Goal: Transaction & Acquisition: Purchase product/service

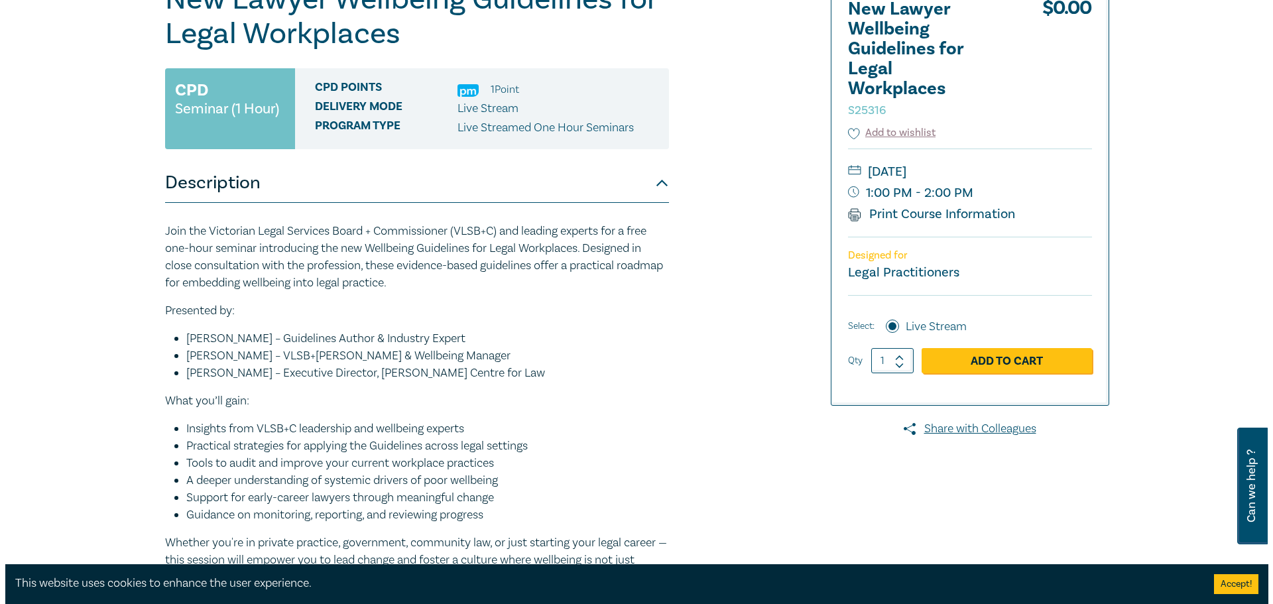
scroll to position [199, 0]
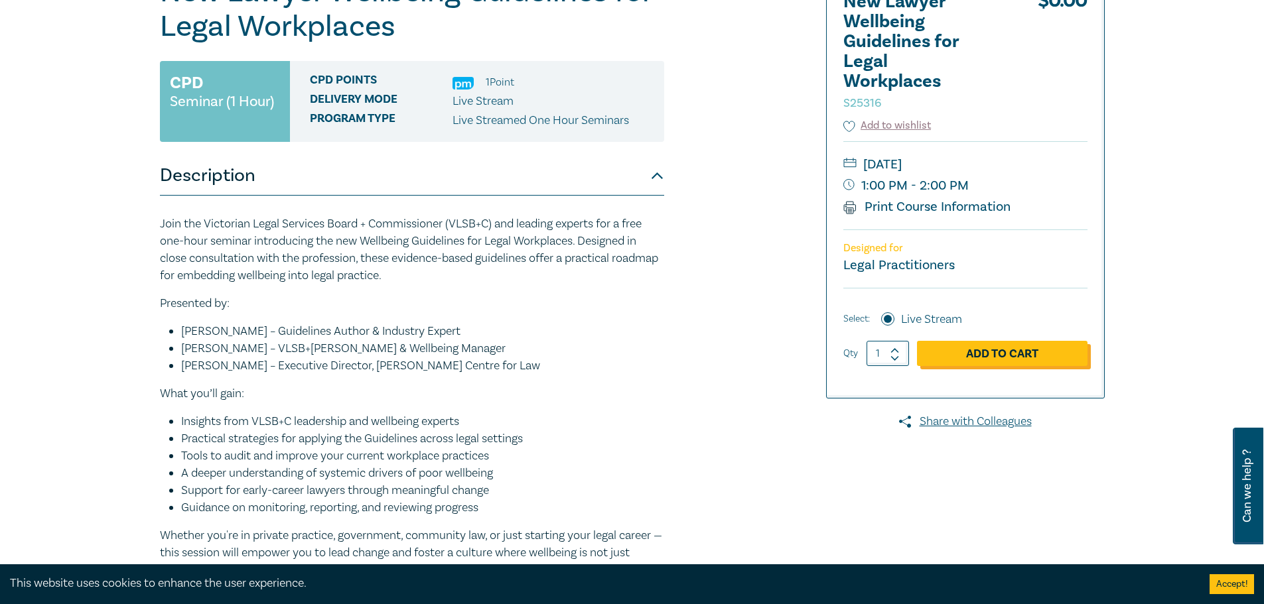
click at [1025, 355] on link "Add to Cart" at bounding box center [1002, 353] width 170 height 25
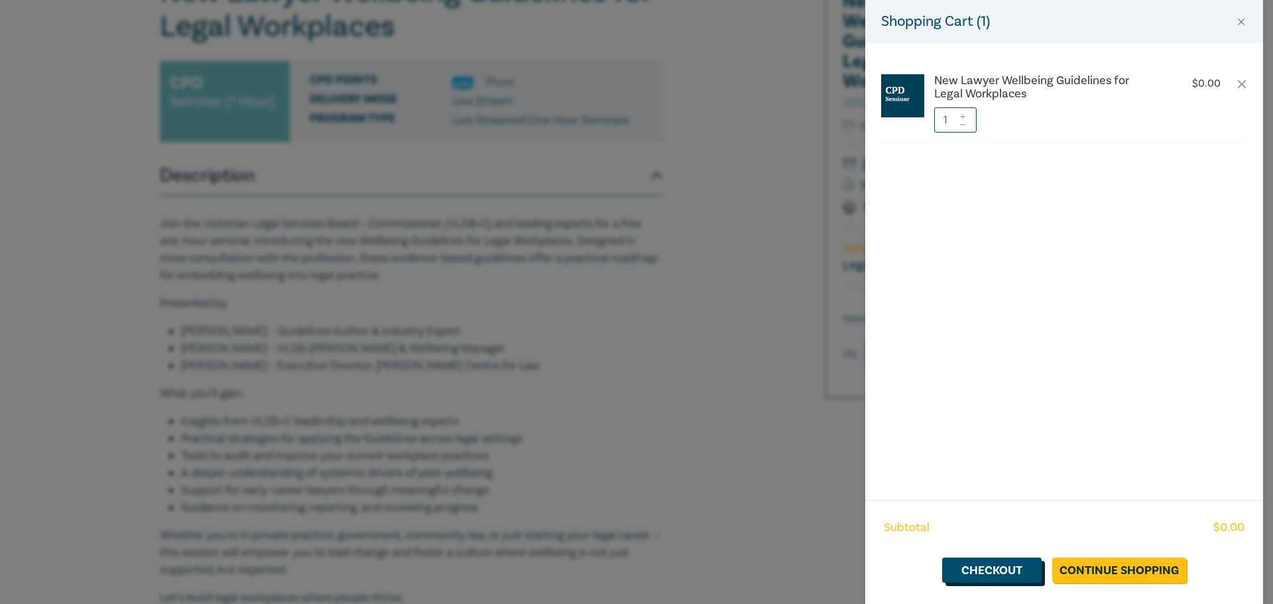
click at [995, 566] on link "Checkout" at bounding box center [991, 570] width 99 height 25
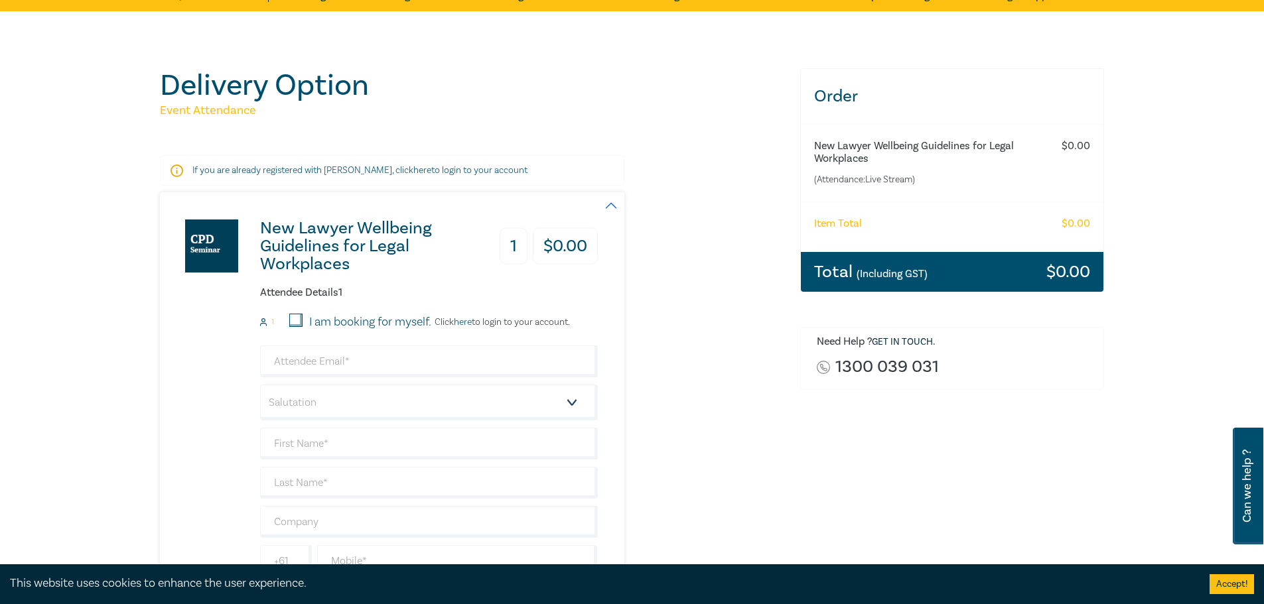
scroll to position [133, 0]
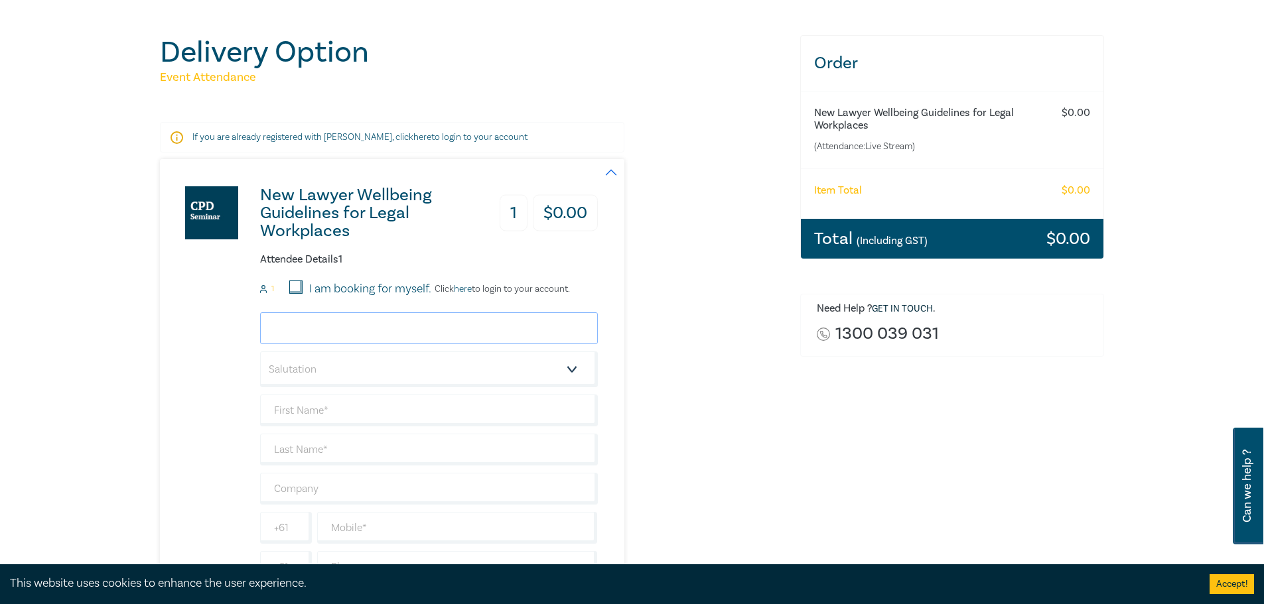
click at [440, 333] on input "email" at bounding box center [429, 328] width 338 height 32
click at [296, 287] on input "I am booking for myself." at bounding box center [295, 287] width 13 height 13
checkbox input "true"
click at [303, 323] on input "email" at bounding box center [429, 328] width 338 height 32
type input "[PERSON_NAME][EMAIL_ADDRESS][PERSON_NAME][DOMAIN_NAME]"
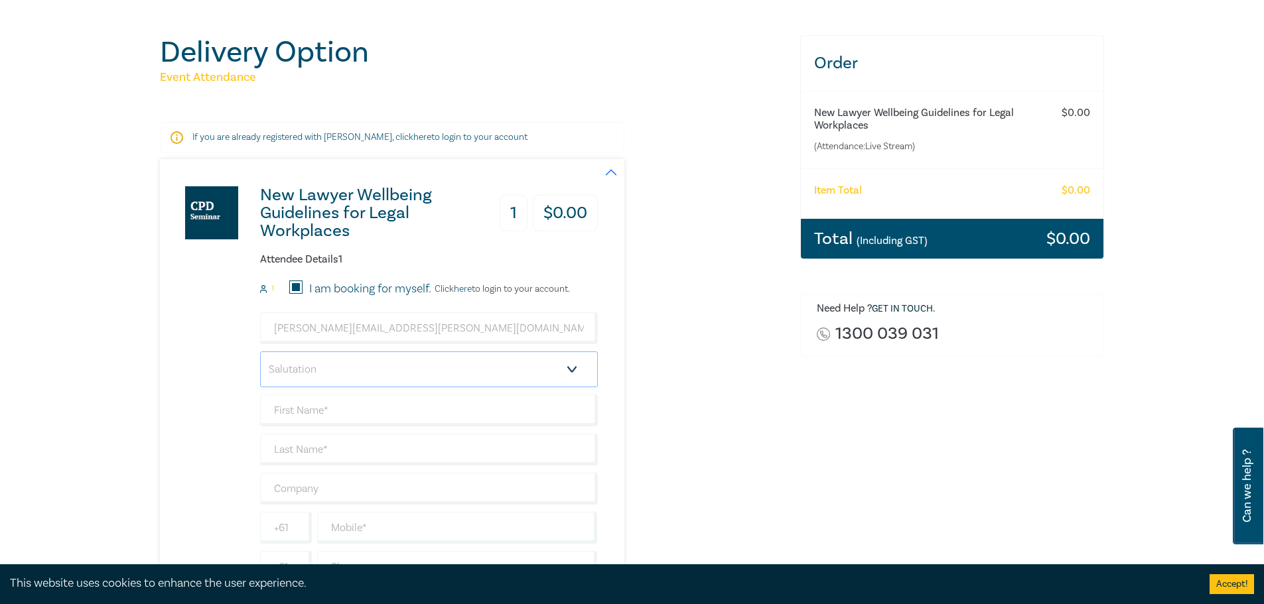
click at [357, 371] on select "Salutation Mr. Mrs. Ms. Miss Dr. Prof. Other" at bounding box center [429, 370] width 338 height 36
select select "Ms."
click at [260, 352] on select "Salutation Mr. Mrs. Ms. Miss Dr. Prof. Other" at bounding box center [429, 370] width 338 height 36
click at [323, 407] on input "text" at bounding box center [429, 411] width 338 height 32
type input "[PERSON_NAME]"
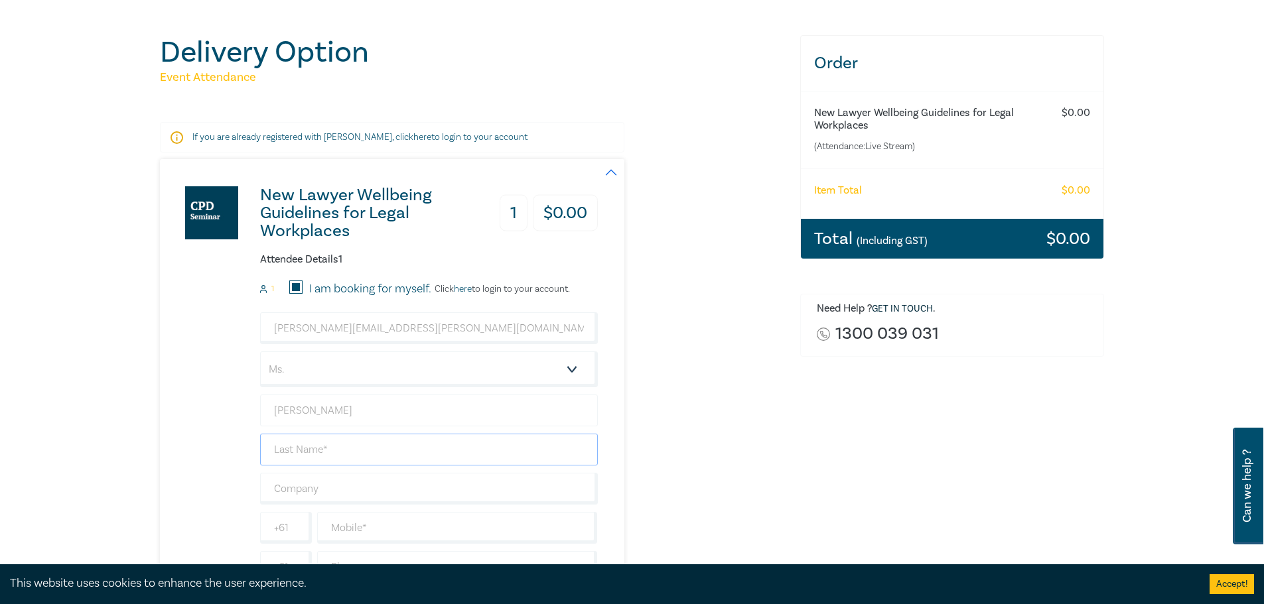
type input "[PERSON_NAME]"
type input "0421927738"
type input "[GEOGRAPHIC_DATA]"
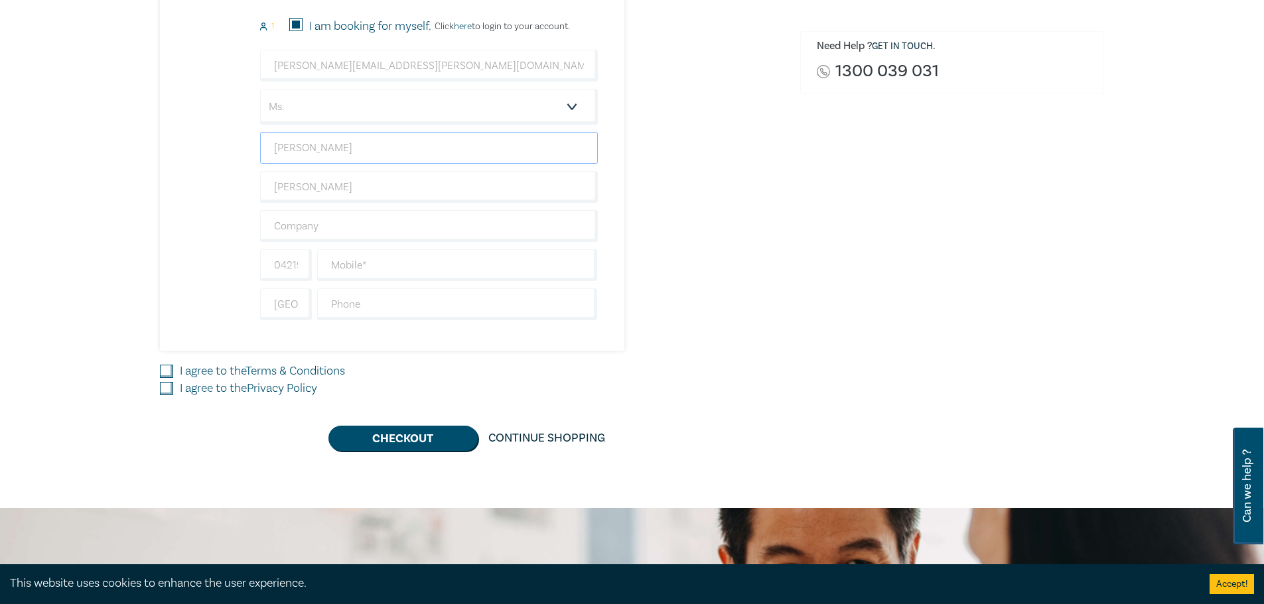
scroll to position [398, 0]
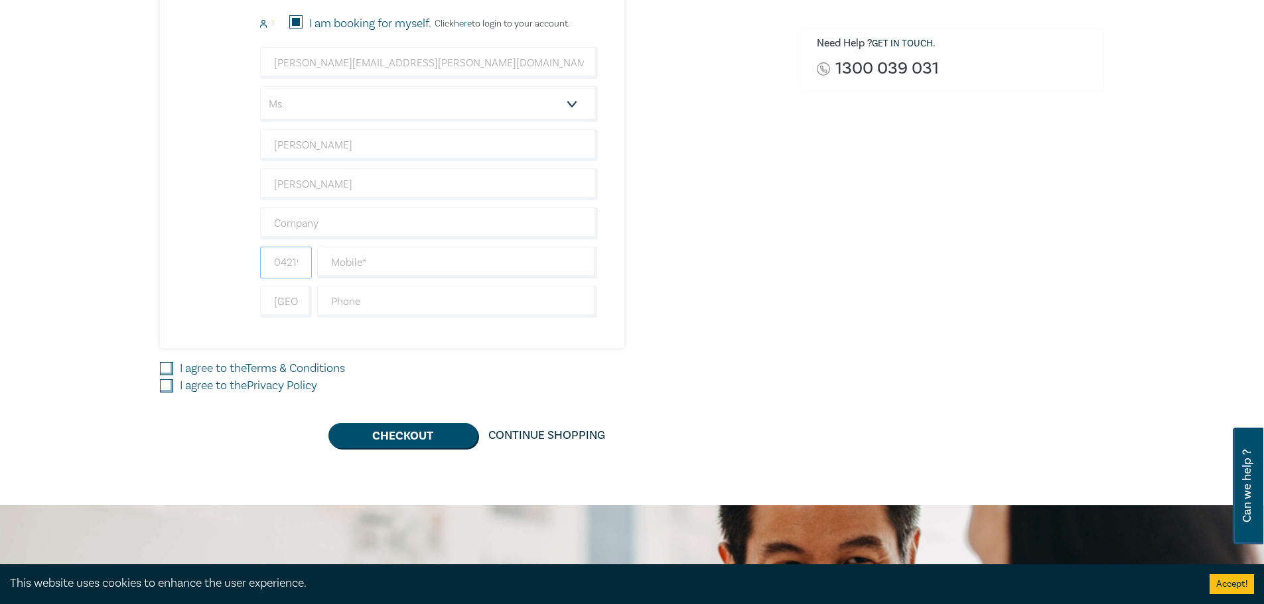
click at [288, 264] on input "0421927738" at bounding box center [286, 263] width 52 height 32
type input "0"
click at [345, 263] on input "text" at bounding box center [457, 263] width 281 height 32
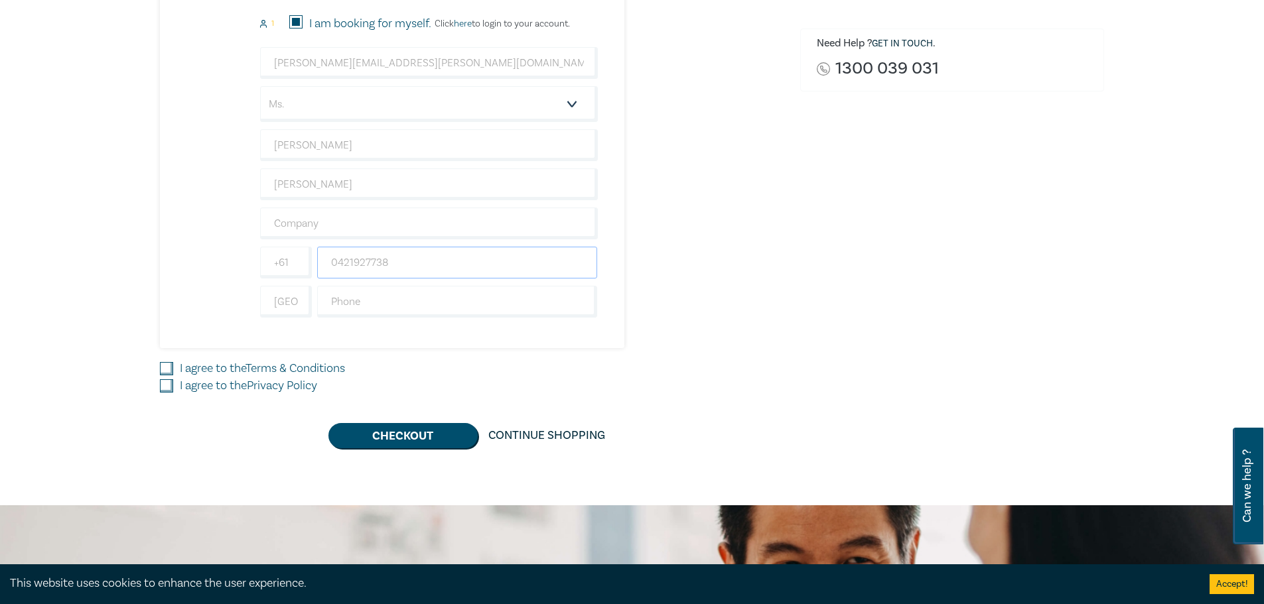
type input "0421927738"
click at [645, 292] on div "New Lawyer Wellbeing Guidelines for Legal Workplaces 1 $ 0.00 Attendee Details …" at bounding box center [472, 121] width 624 height 454
click at [167, 371] on input "I agree to the Terms & Conditions" at bounding box center [166, 368] width 13 height 13
checkbox input "true"
click at [166, 387] on input "I agree to the Privacy Policy" at bounding box center [166, 385] width 13 height 13
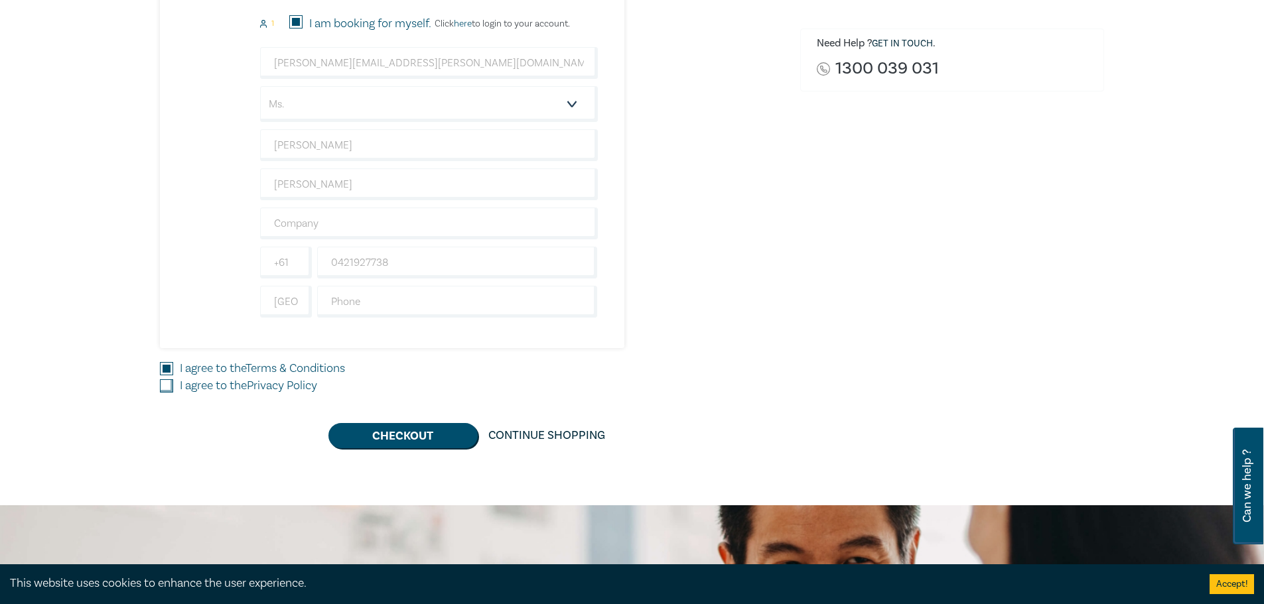
checkbox input "true"
click at [432, 432] on button "Checkout" at bounding box center [402, 435] width 149 height 25
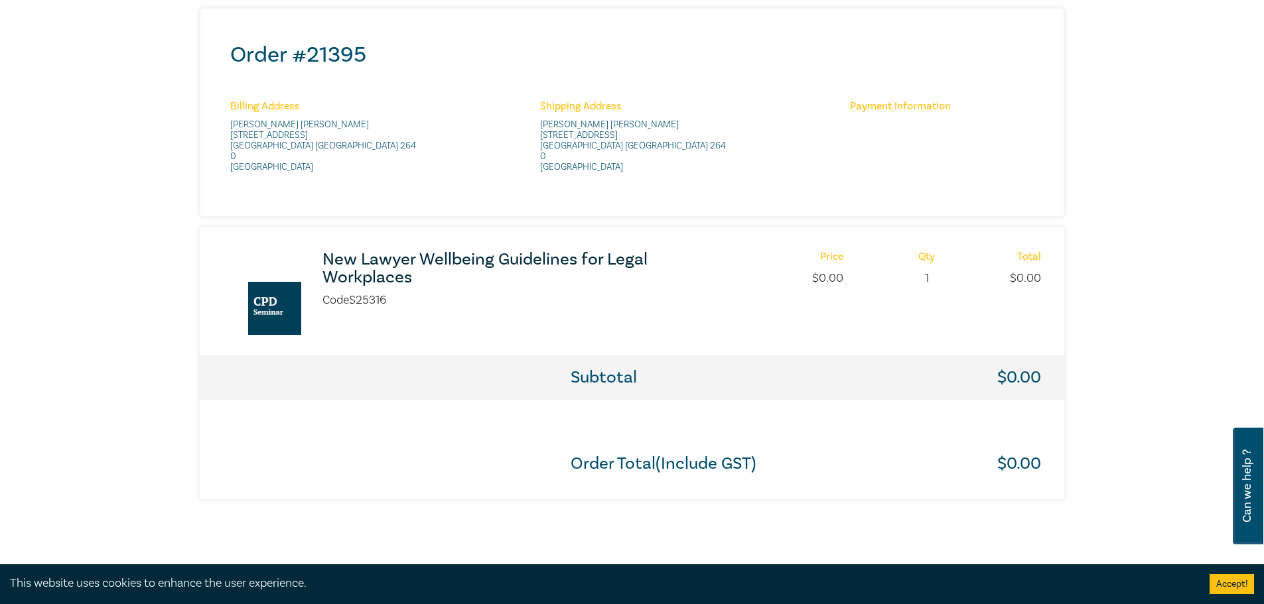
scroll to position [531, 0]
